Goal: Book appointment/travel/reservation

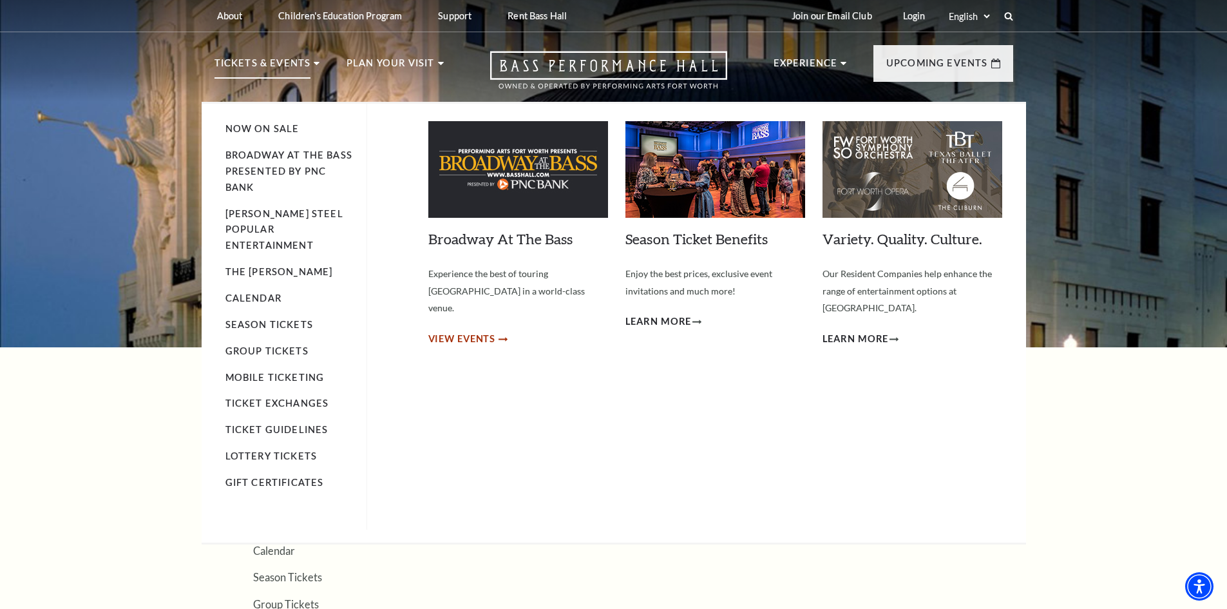
click at [450, 331] on span "View Events" at bounding box center [462, 339] width 68 height 16
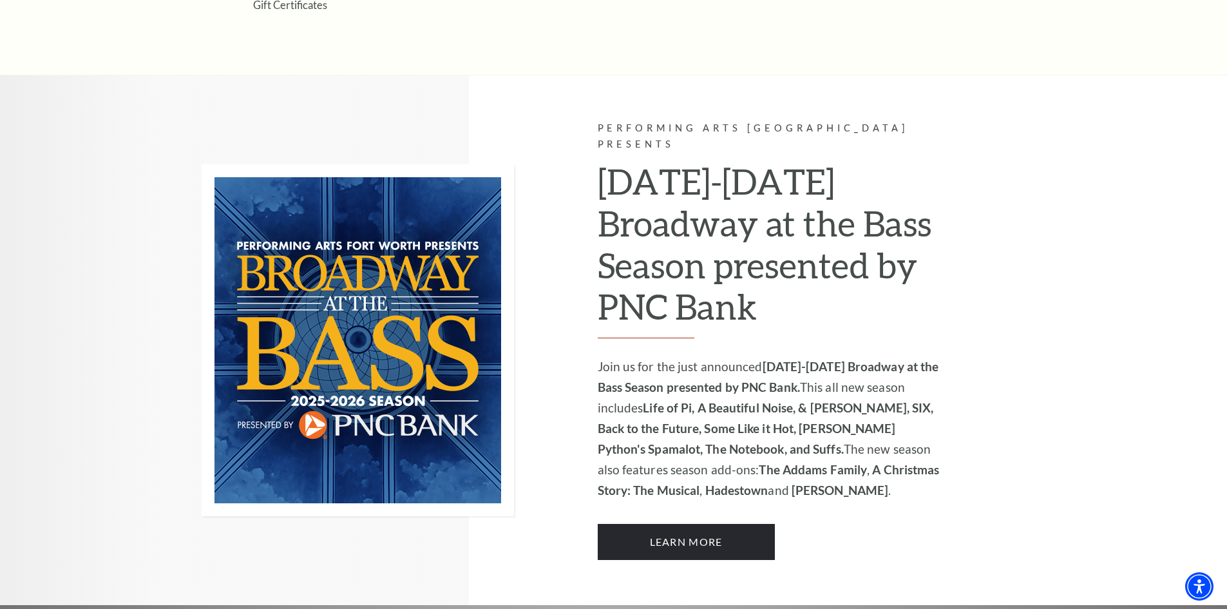
scroll to position [837, 0]
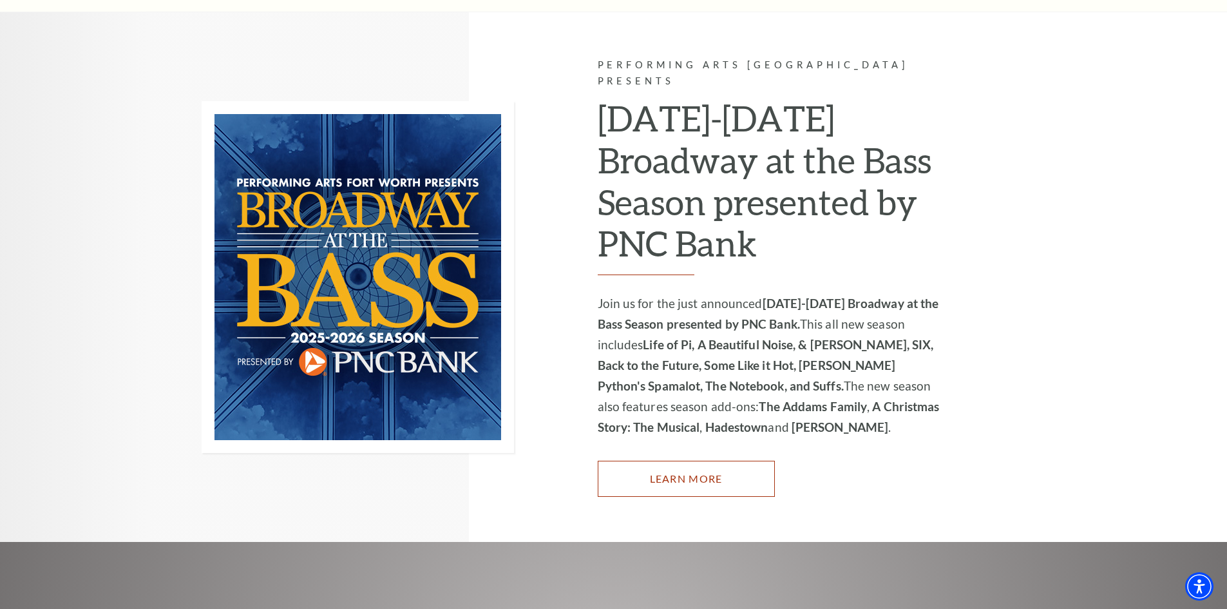
click at [718, 468] on link "Learn More" at bounding box center [686, 479] width 177 height 36
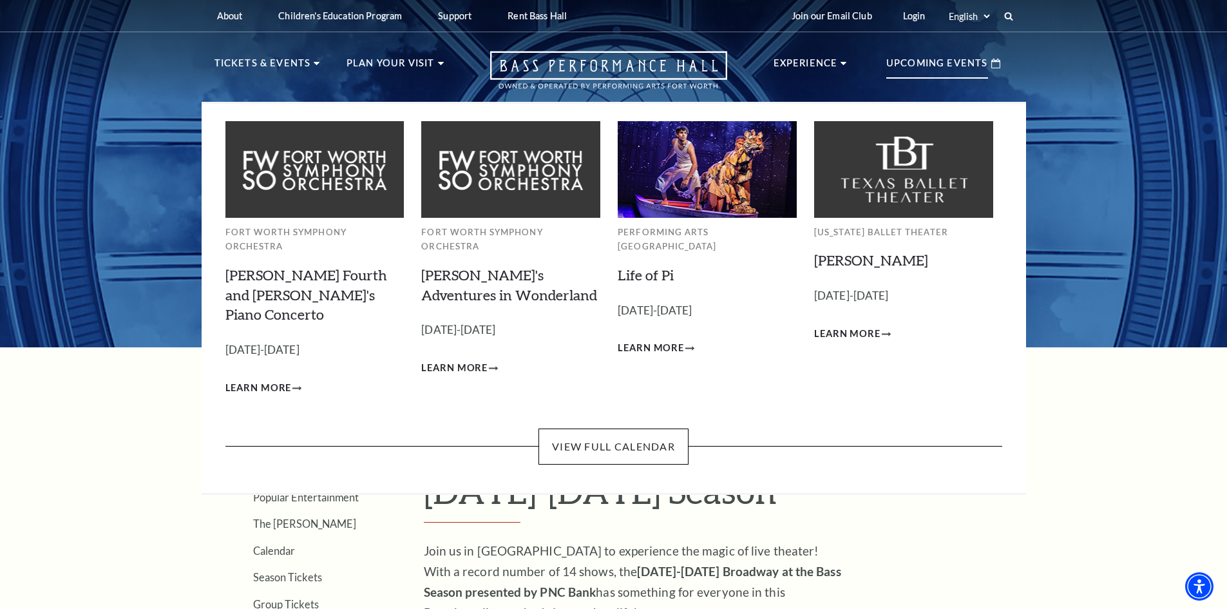
click at [663, 431] on div "Fort Worth Symphony Orchestra Brahms Fourth and Grieg's Piano Concerto Empty he…" at bounding box center [614, 298] width 824 height 393
click at [654, 428] on link "View Full Calendar" at bounding box center [613, 446] width 150 height 36
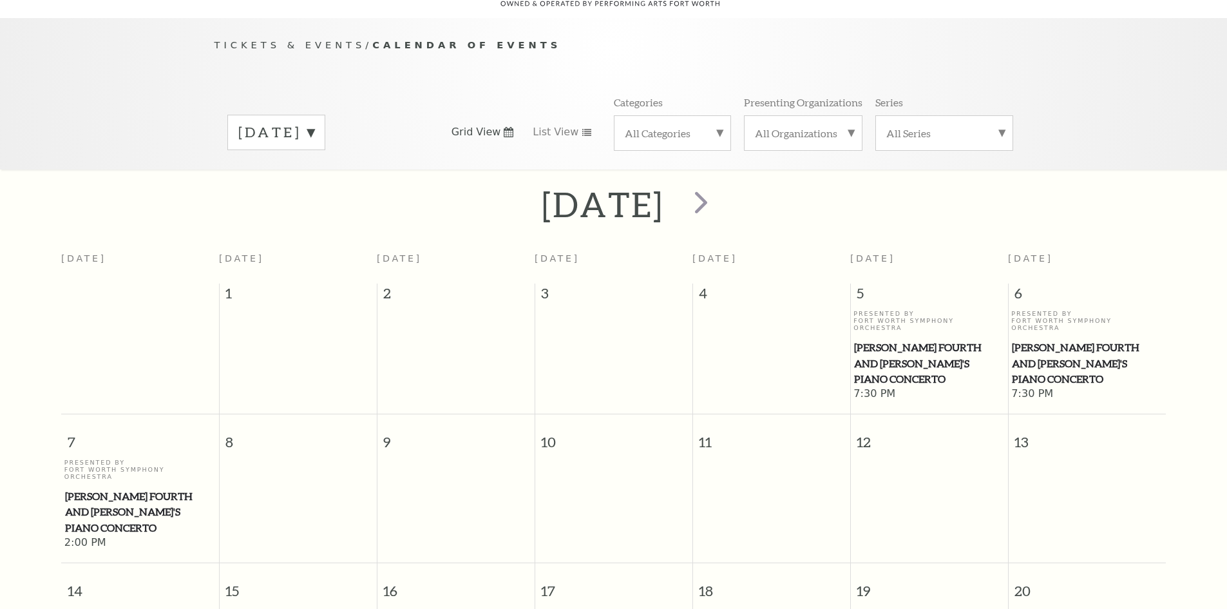
scroll to position [114, 0]
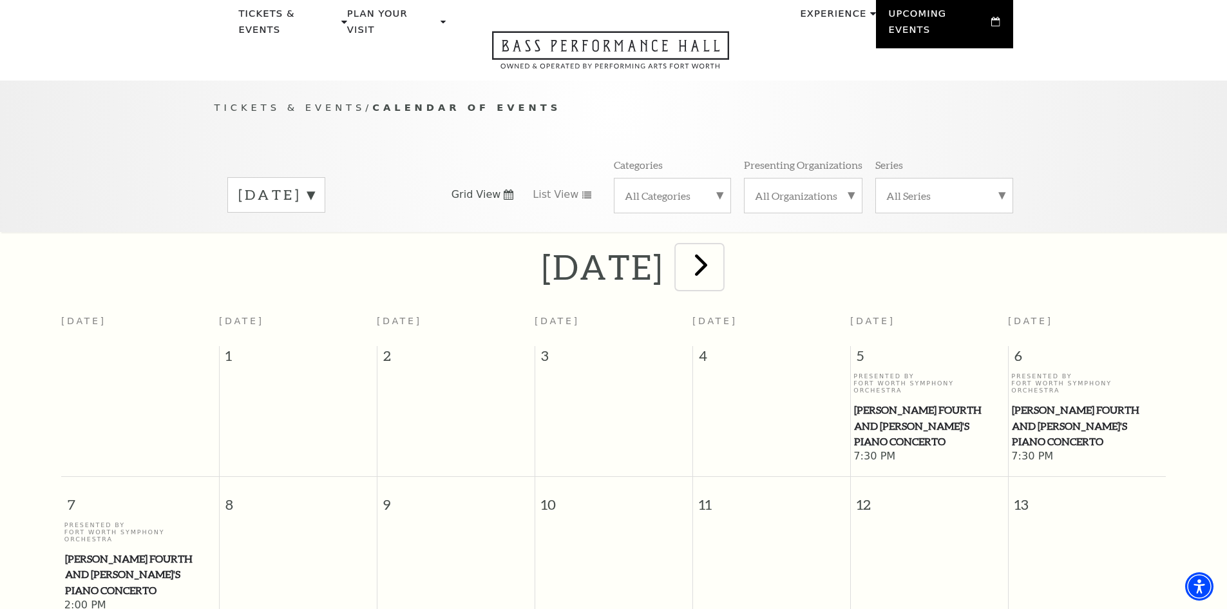
click at [719, 260] on span "next" at bounding box center [701, 264] width 37 height 37
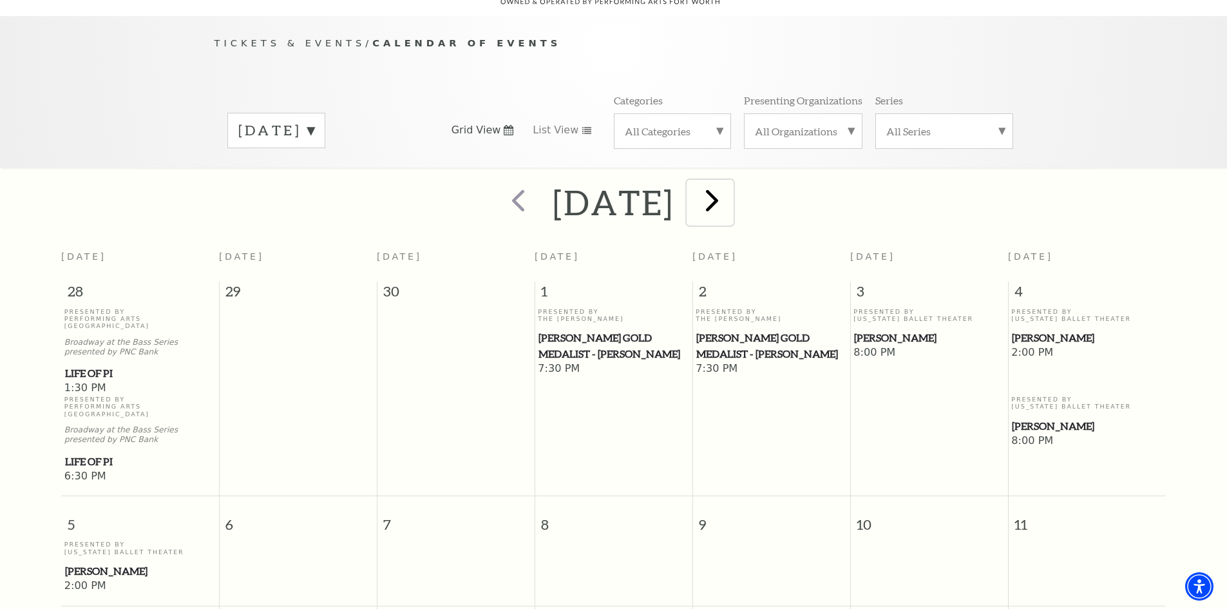
click at [730, 194] on span "next" at bounding box center [712, 200] width 37 height 37
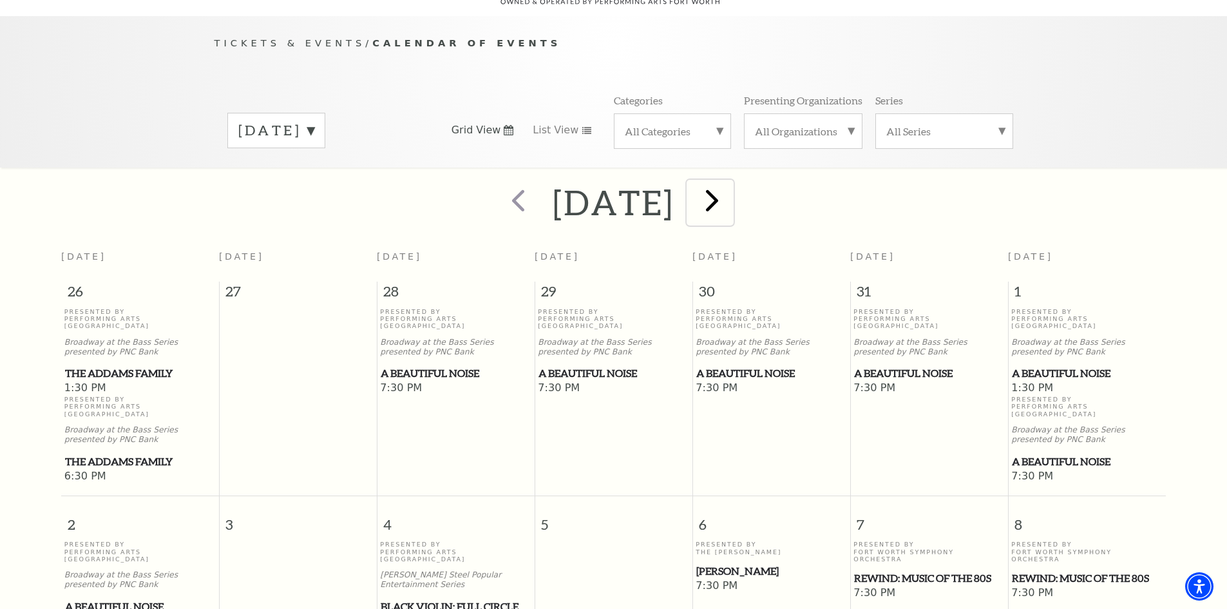
click at [730, 189] on span "next" at bounding box center [712, 200] width 37 height 37
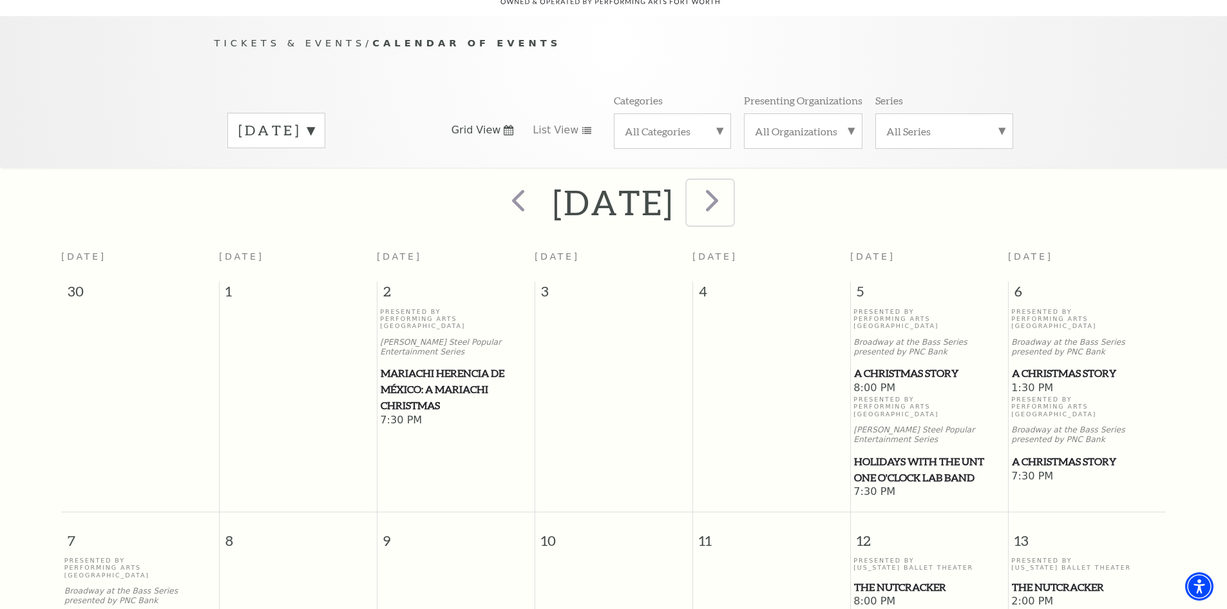
click at [730, 189] on span "next" at bounding box center [712, 200] width 37 height 37
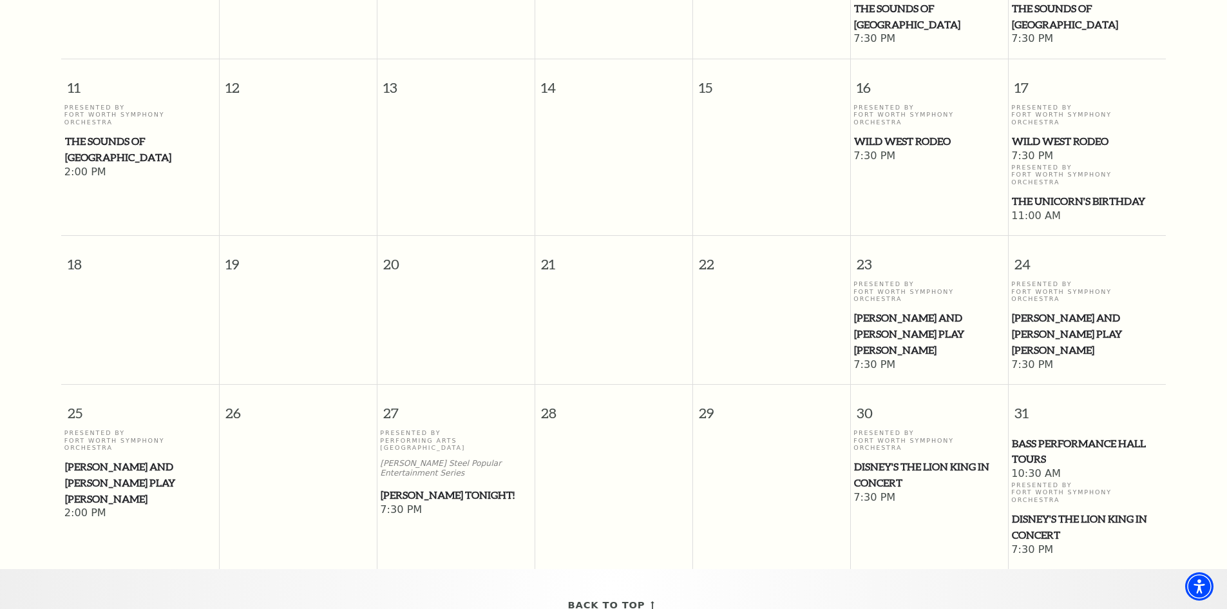
scroll to position [565, 0]
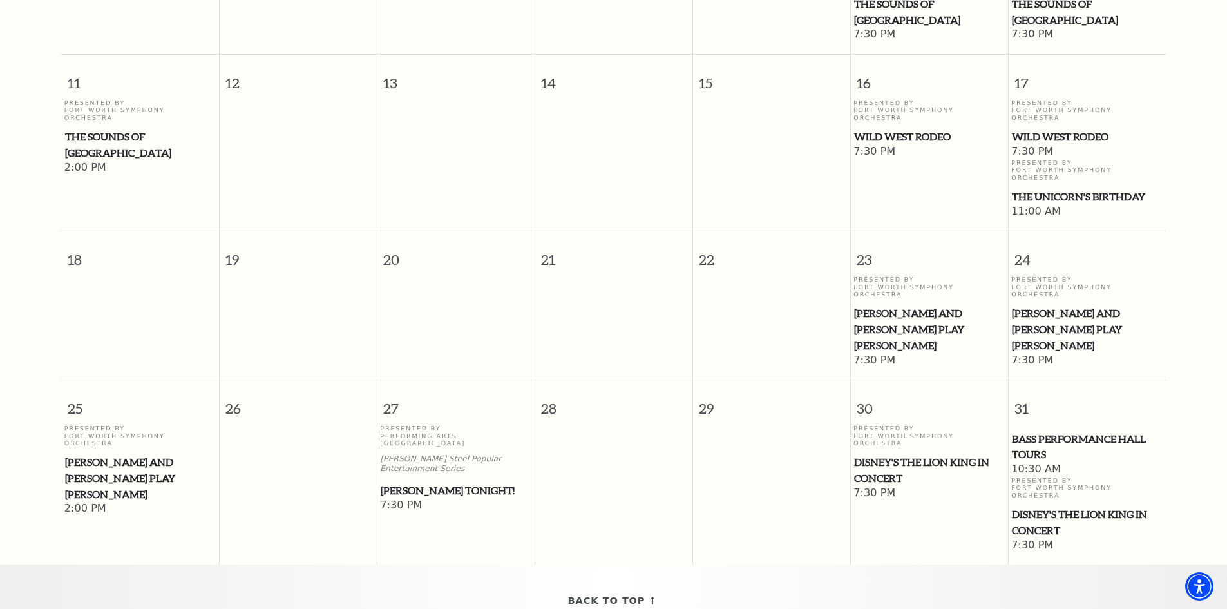
click at [907, 454] on span "Disney's The Lion King in Concert" at bounding box center [929, 470] width 150 height 32
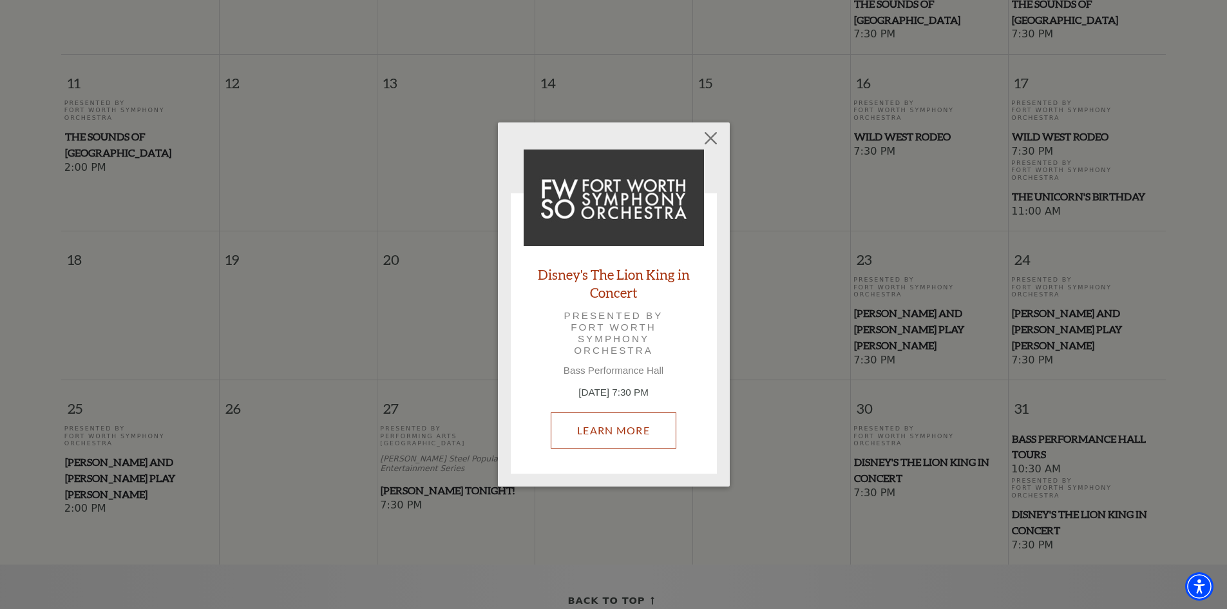
click at [598, 423] on link "Learn More" at bounding box center [614, 430] width 126 height 36
